Goal: Information Seeking & Learning: Learn about a topic

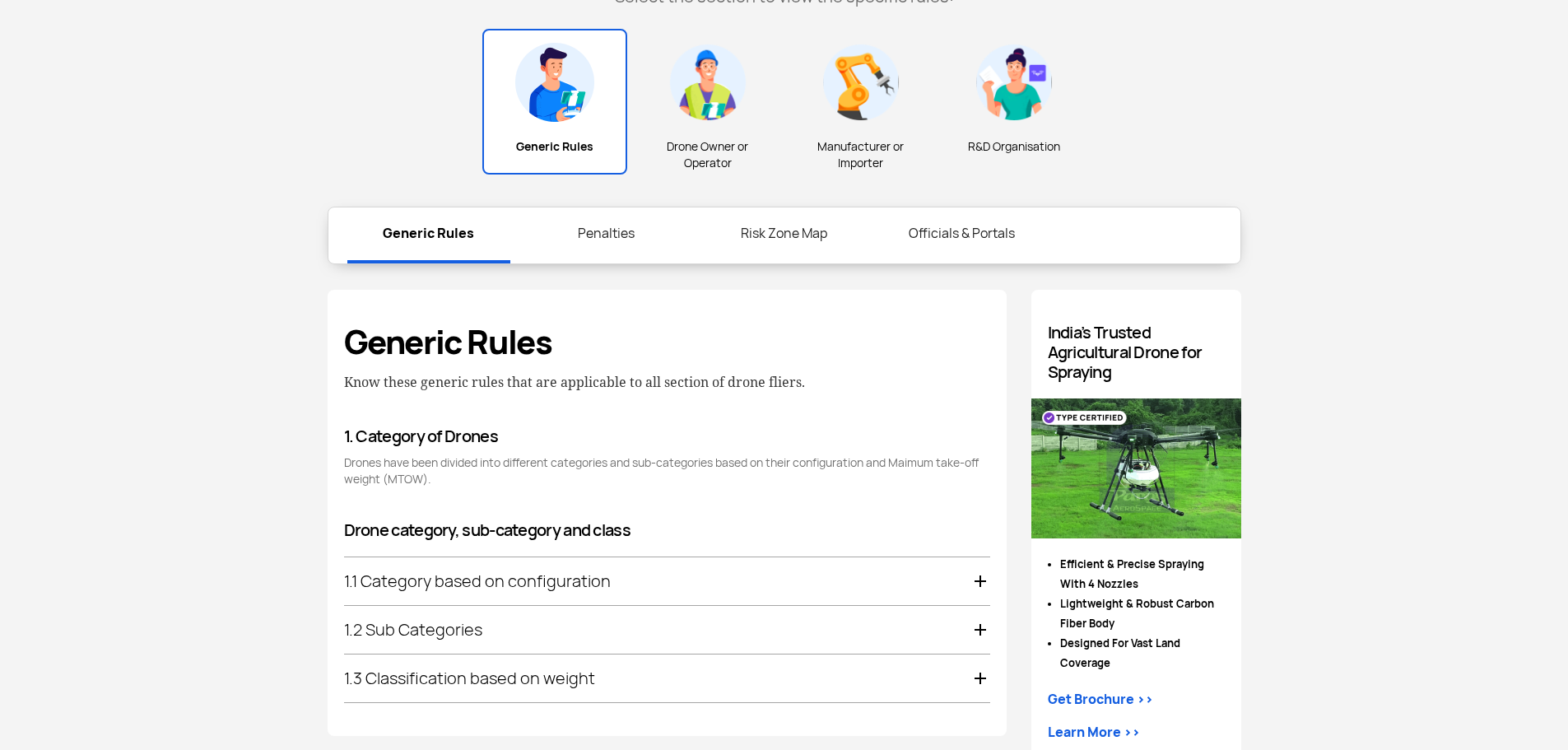
scroll to position [739, 0]
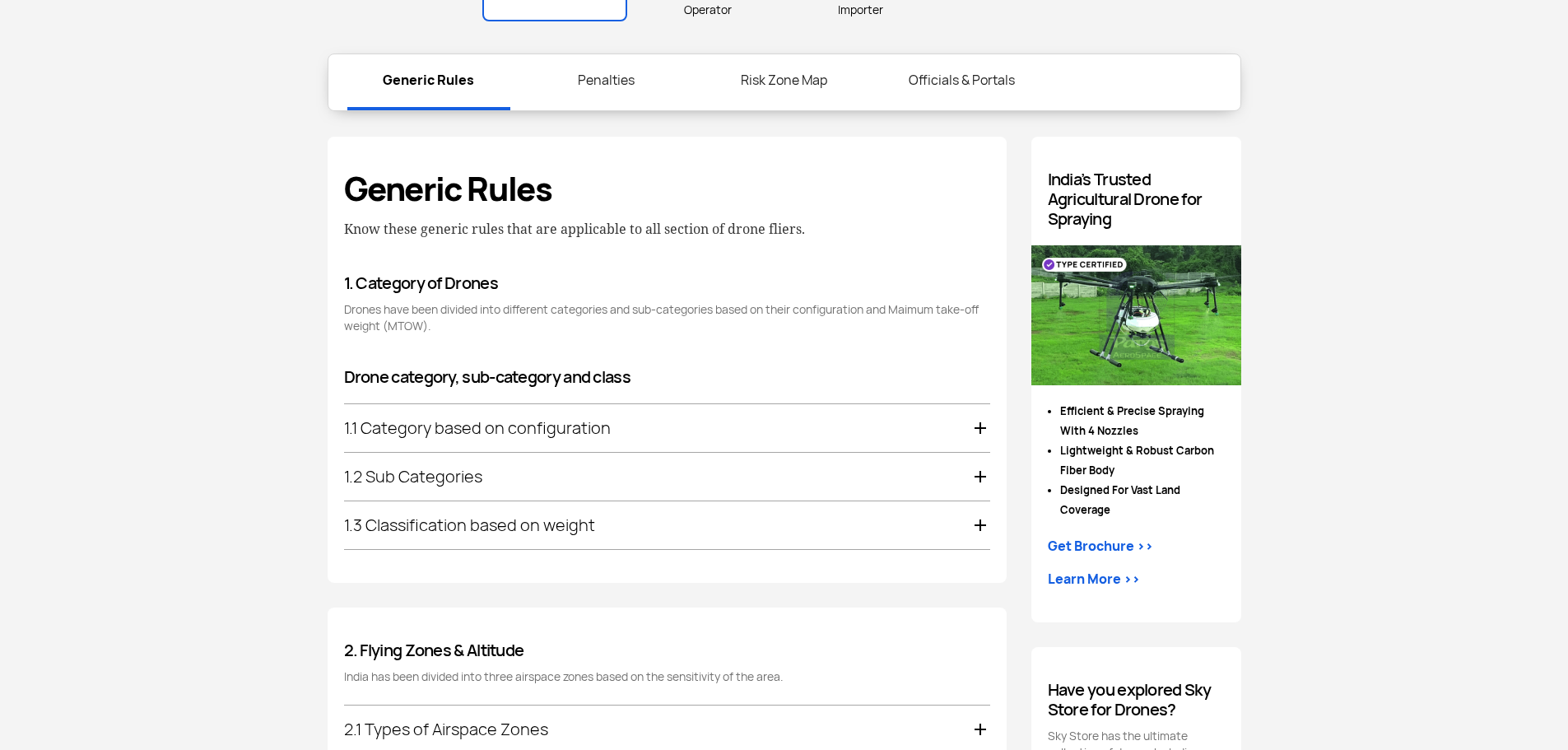
click at [525, 436] on div "1.1 Category based on configuration" at bounding box center [667, 428] width 646 height 48
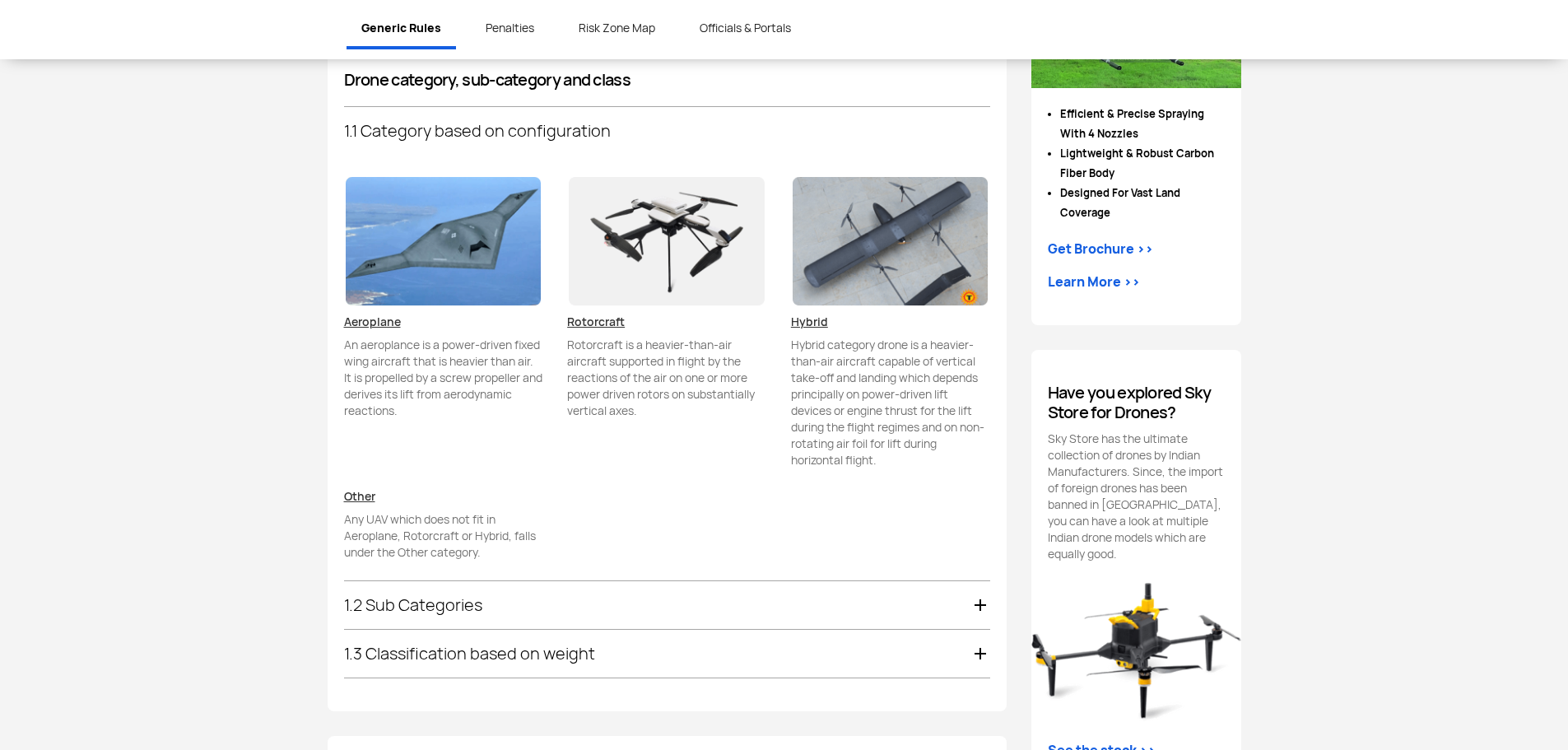
scroll to position [1062, 0]
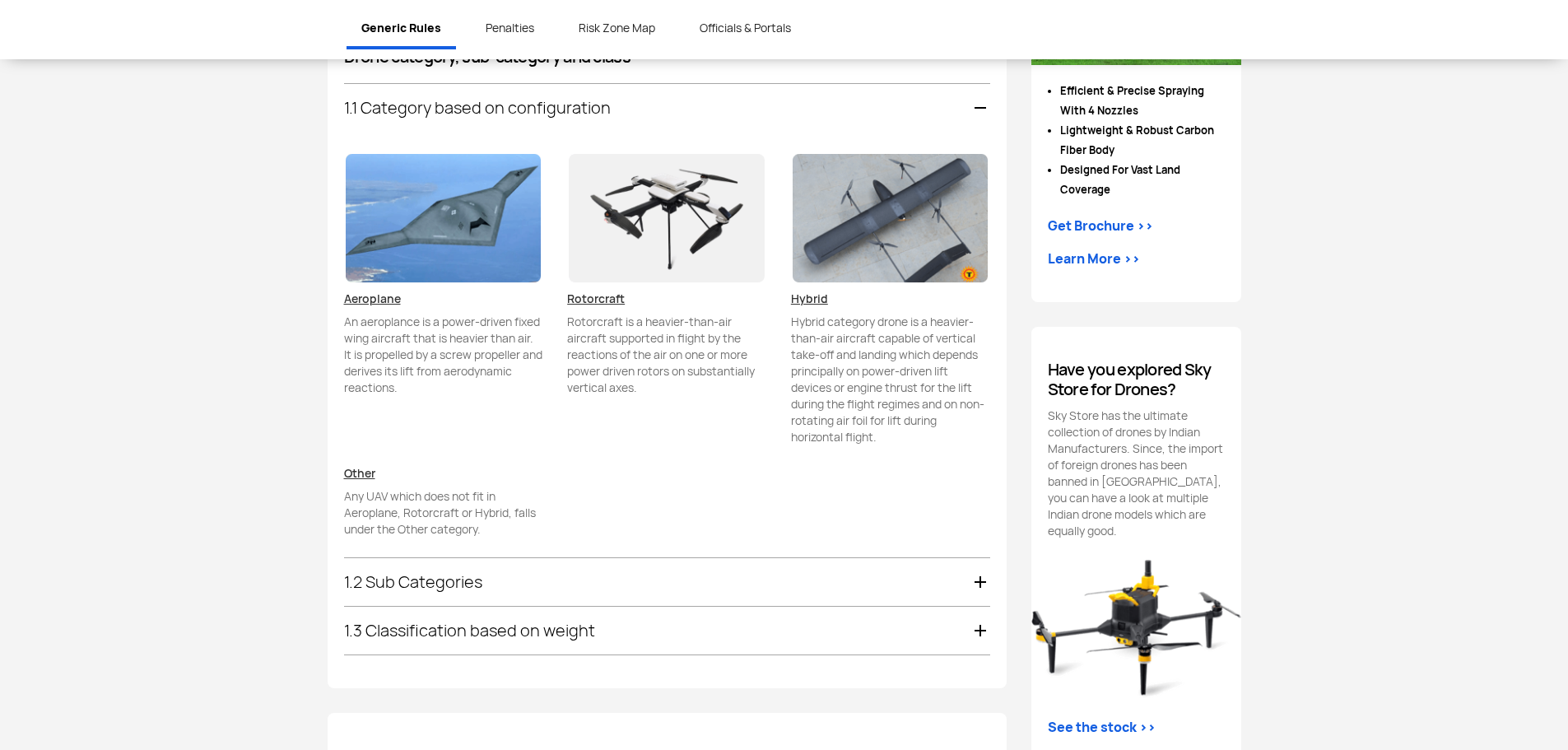
click at [685, 116] on div "1.1 Category based on configuration" at bounding box center [667, 107] width 646 height 48
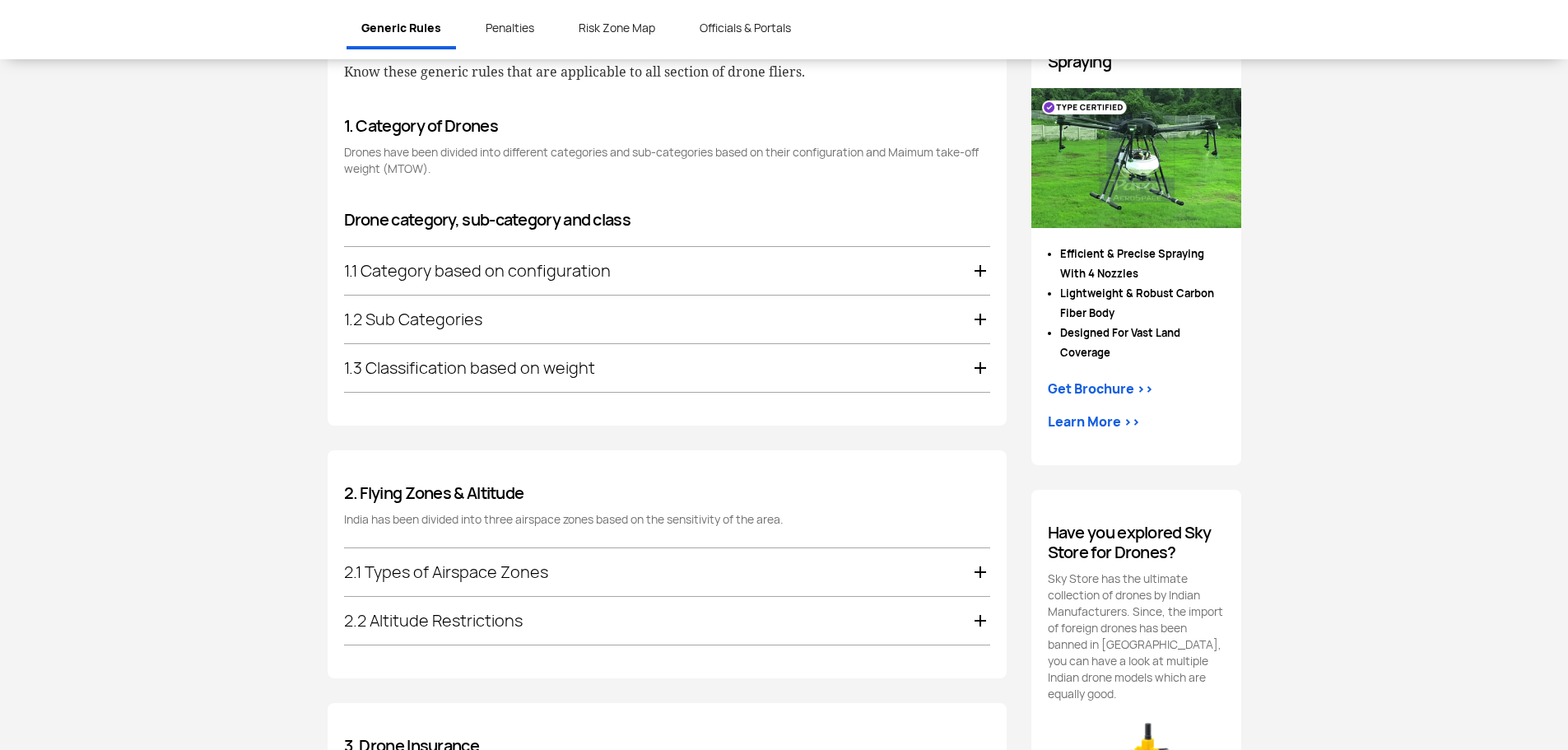
click at [585, 376] on div "1.3 Classification based on weight" at bounding box center [667, 368] width 646 height 48
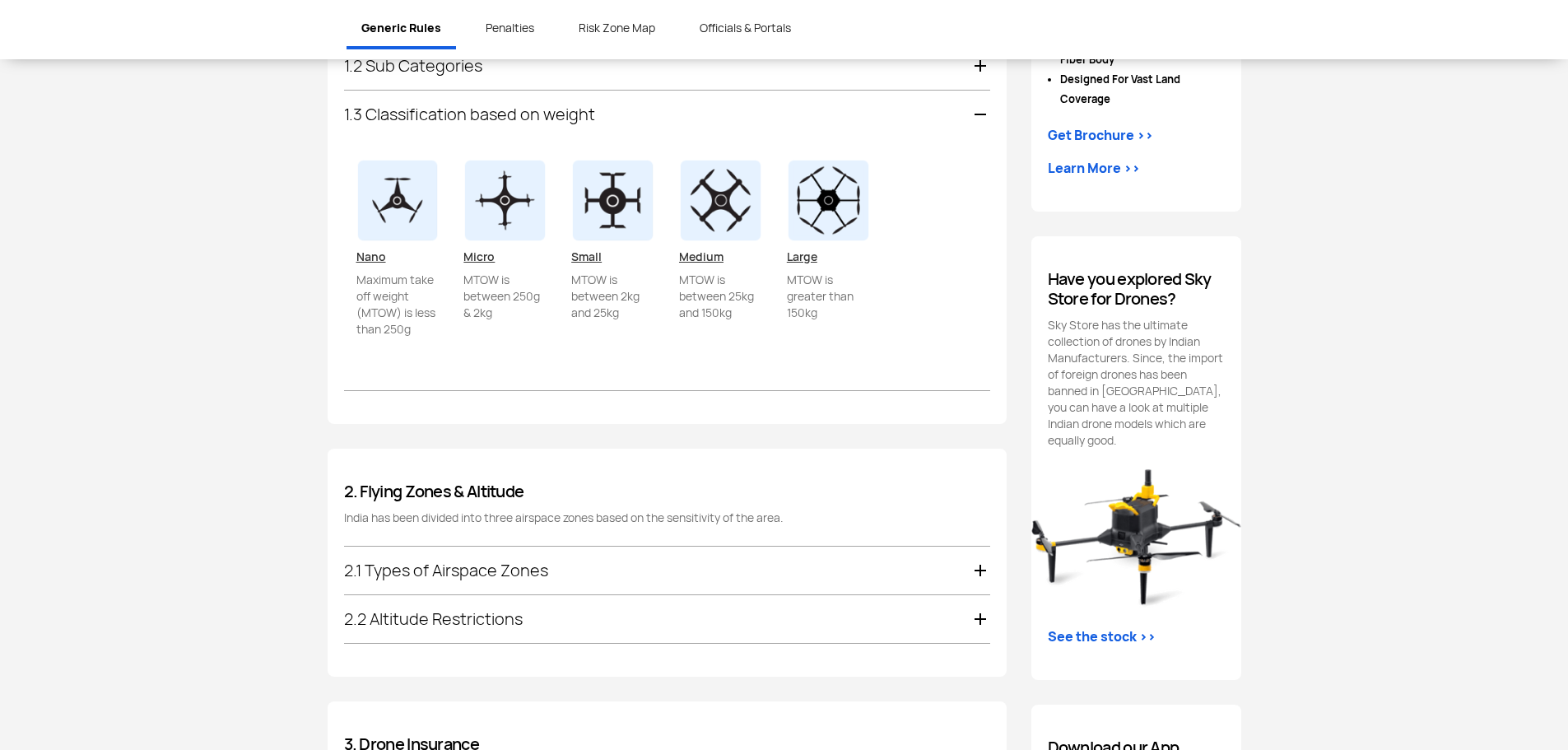
scroll to position [1161, 0]
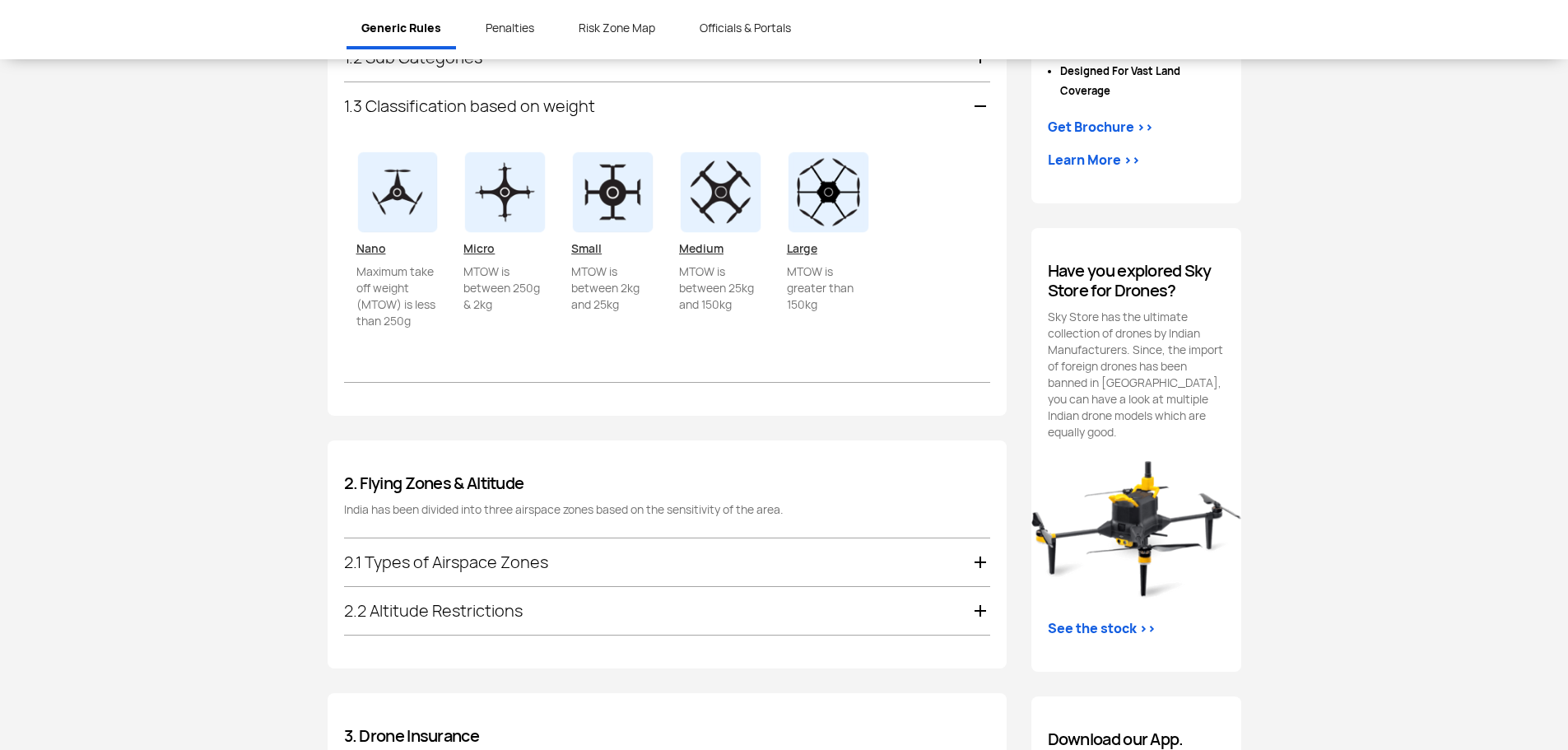
click at [381, 248] on u "Nano" at bounding box center [372, 248] width 30 height 15
click at [387, 196] on img at bounding box center [398, 193] width 83 height 83
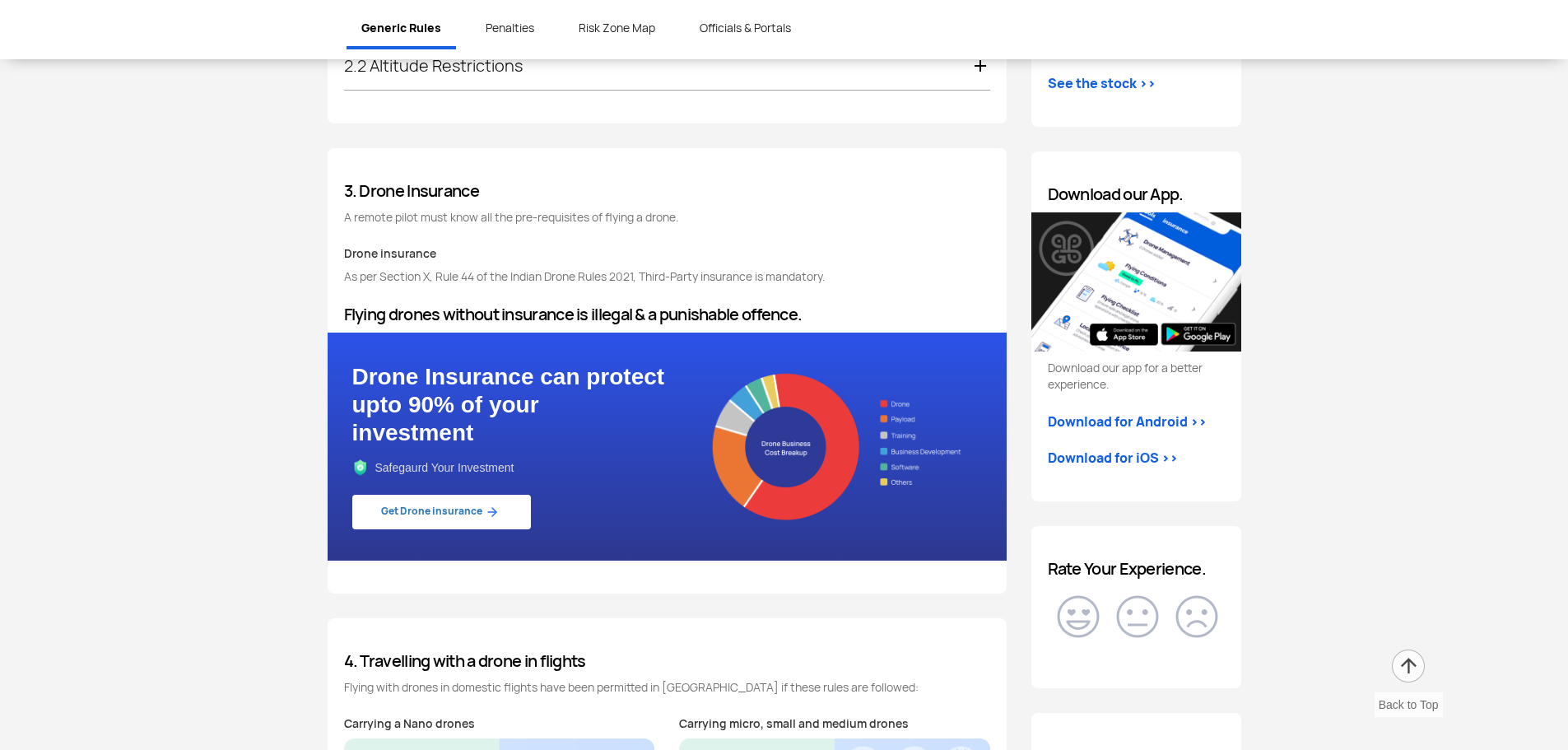
scroll to position [1736, 0]
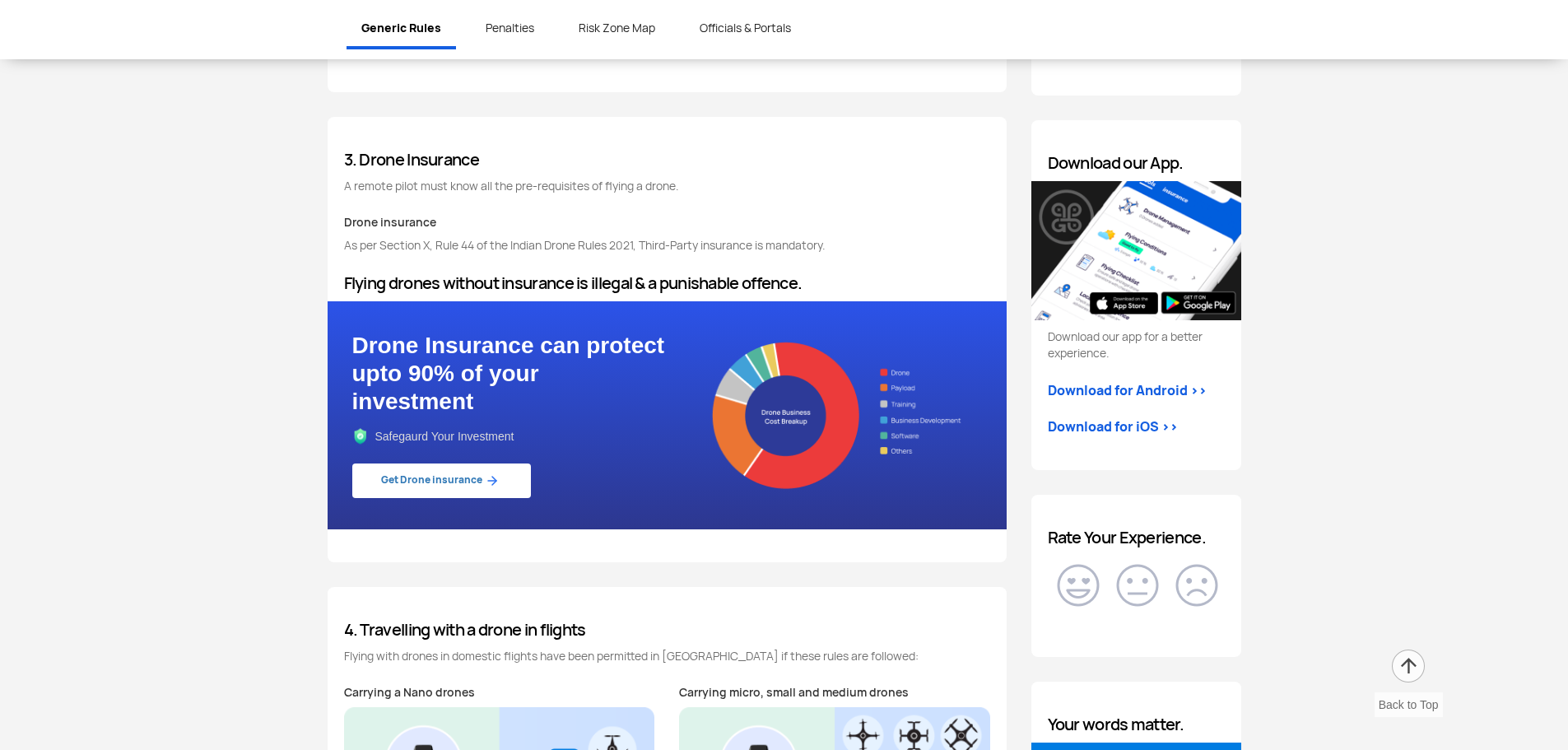
drag, startPoint x: 852, startPoint y: 291, endPoint x: 538, endPoint y: 268, distance: 314.8
click at [538, 268] on div "3. Drone Insurance A remote pilot must know all the pre-requisites of flying a …" at bounding box center [667, 340] width 679 height 445
drag, startPoint x: 538, startPoint y: 268, endPoint x: 613, endPoint y: 297, distance: 80.4
click at [613, 297] on div "3. Drone Insurance A remote pilot must know all the pre-requisites of flying a …" at bounding box center [667, 340] width 679 height 445
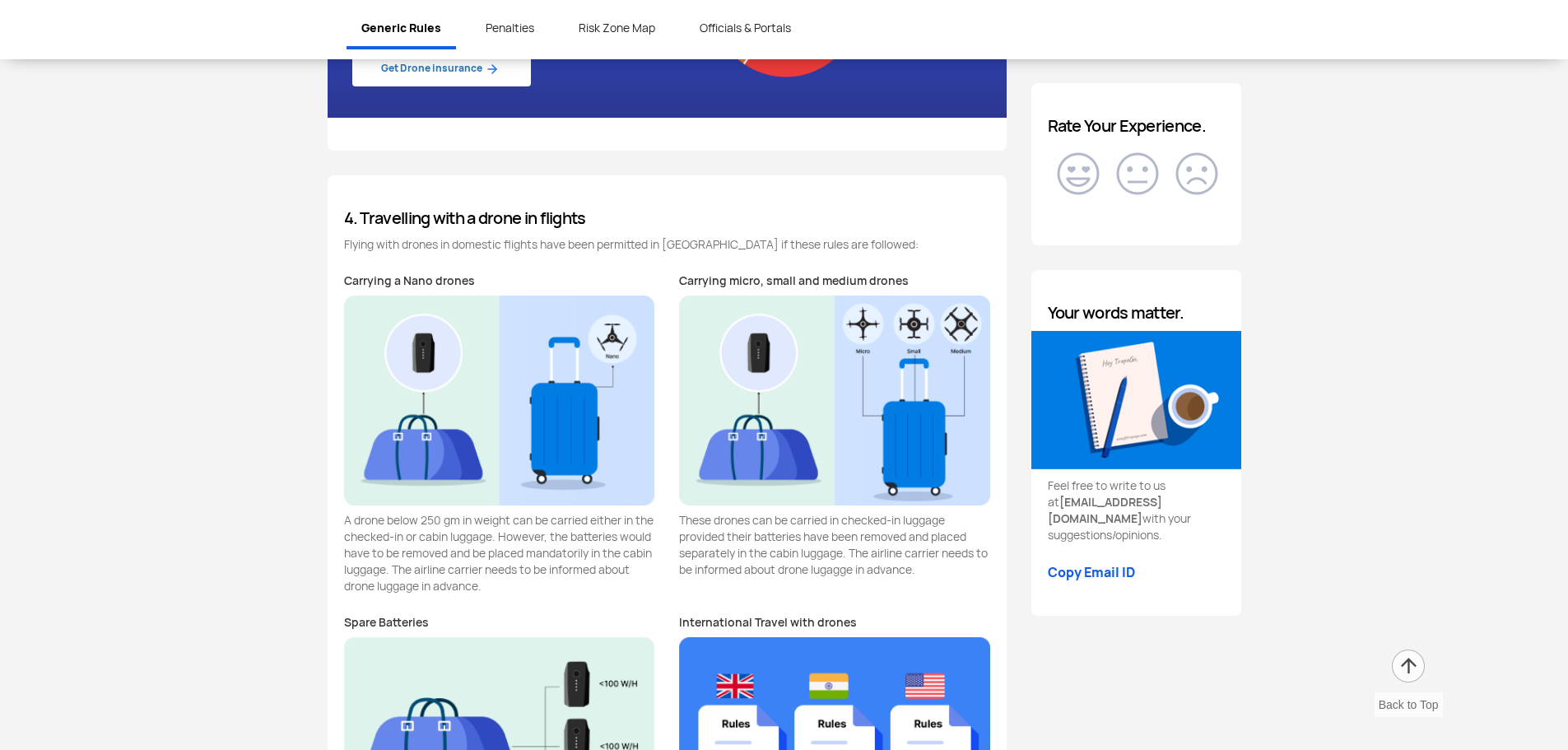
drag, startPoint x: 504, startPoint y: 240, endPoint x: 587, endPoint y: 253, distance: 84.0
click at [587, 253] on div "4. Travelling with a drone in flights Flying with drones in domestic flights ha…" at bounding box center [667, 589] width 679 height 828
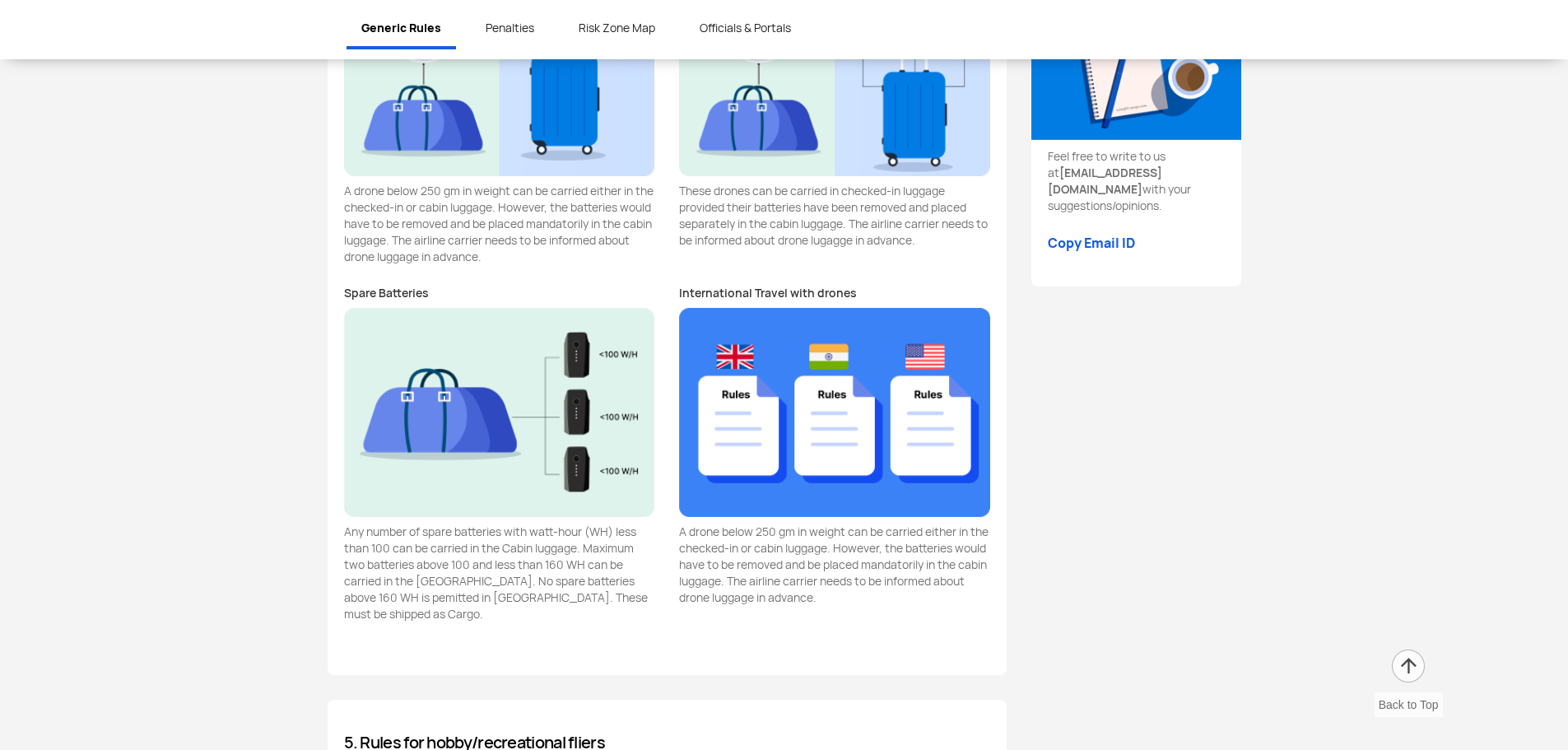
scroll to position [2806, 0]
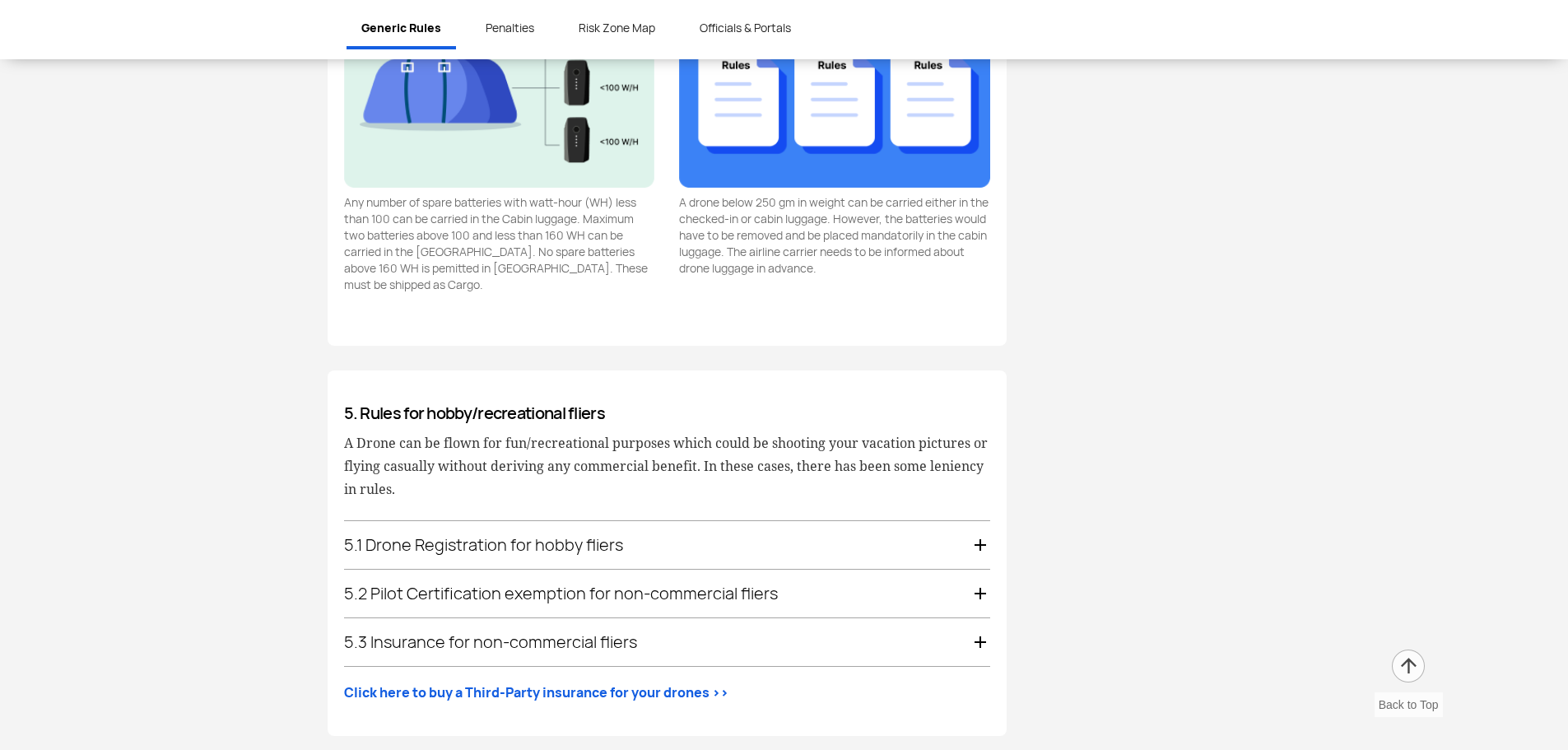
click at [640, 539] on div "5.1 Drone Registration for hobby fliers" at bounding box center [667, 544] width 646 height 48
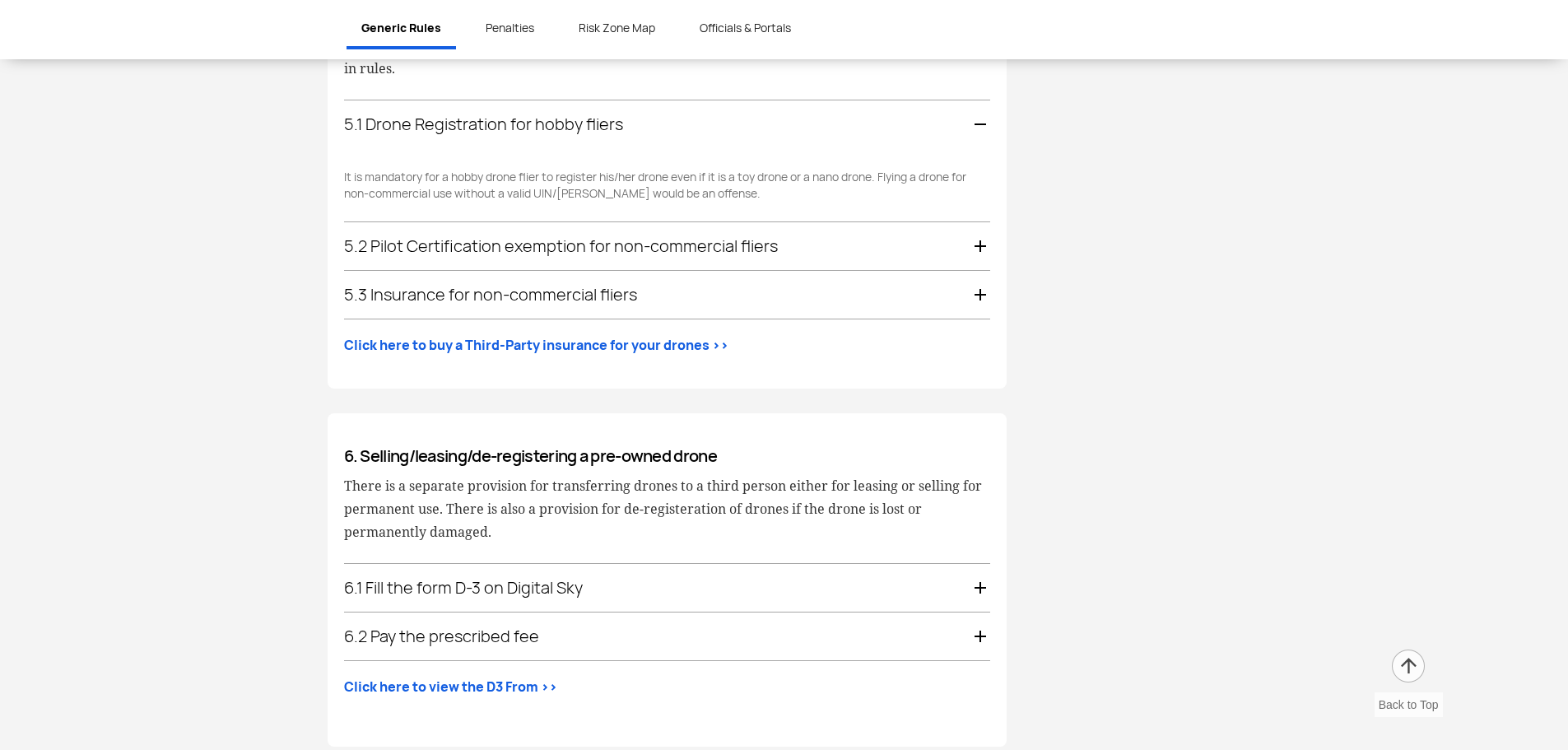
scroll to position [2977, 0]
